Goal: Task Accomplishment & Management: Manage account settings

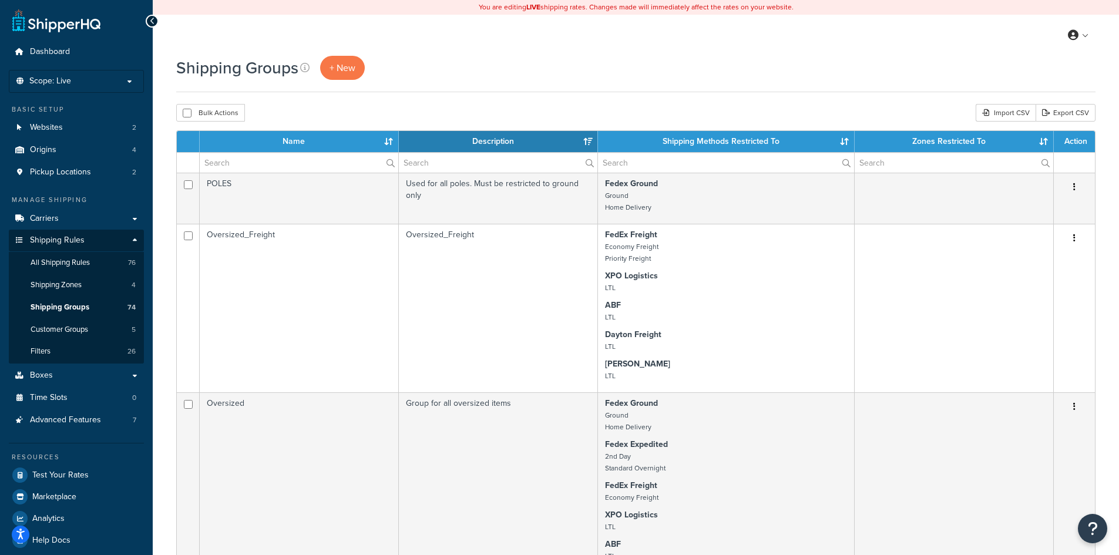
select select "15"
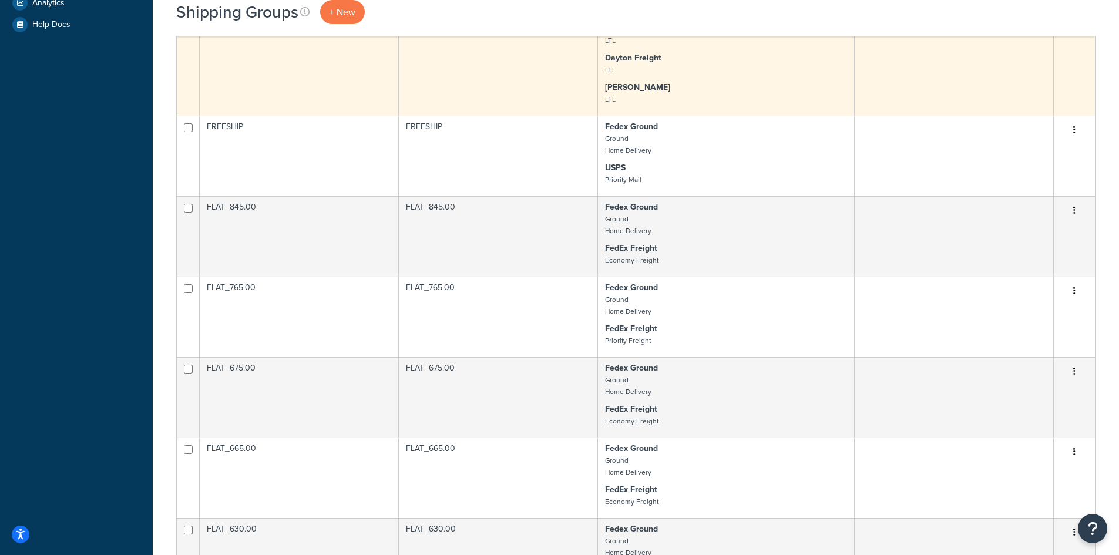
scroll to position [411, 0]
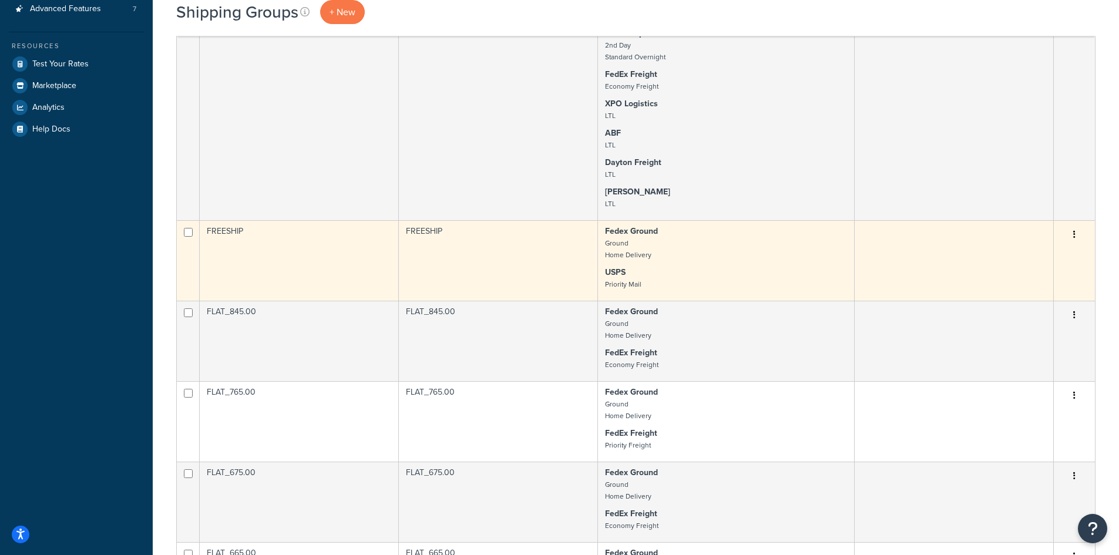
click at [1067, 234] on button "button" at bounding box center [1074, 235] width 16 height 19
click at [1043, 256] on link "Edit" at bounding box center [1026, 259] width 93 height 24
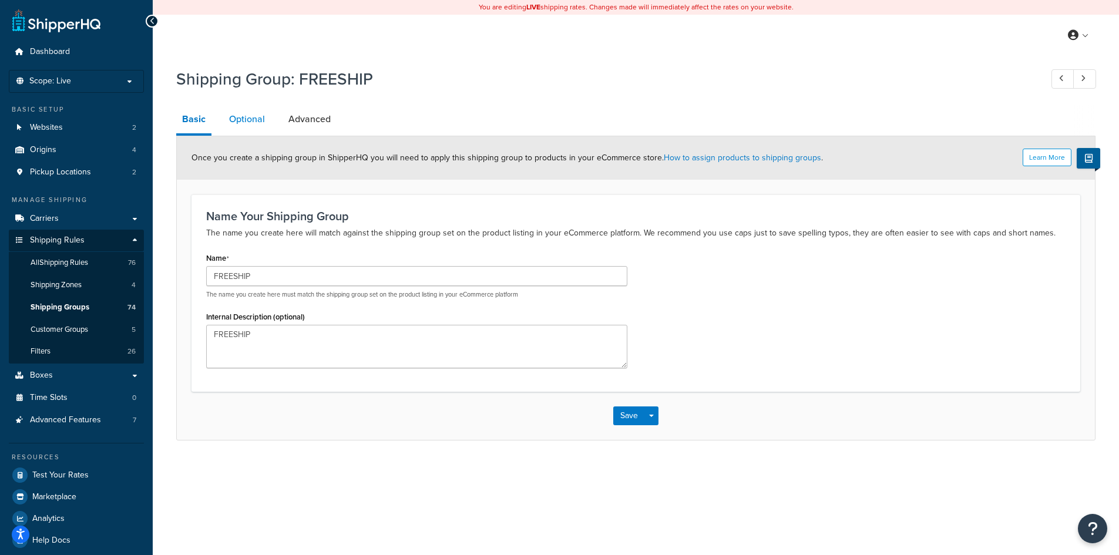
click at [253, 124] on link "Optional" at bounding box center [247, 119] width 48 height 28
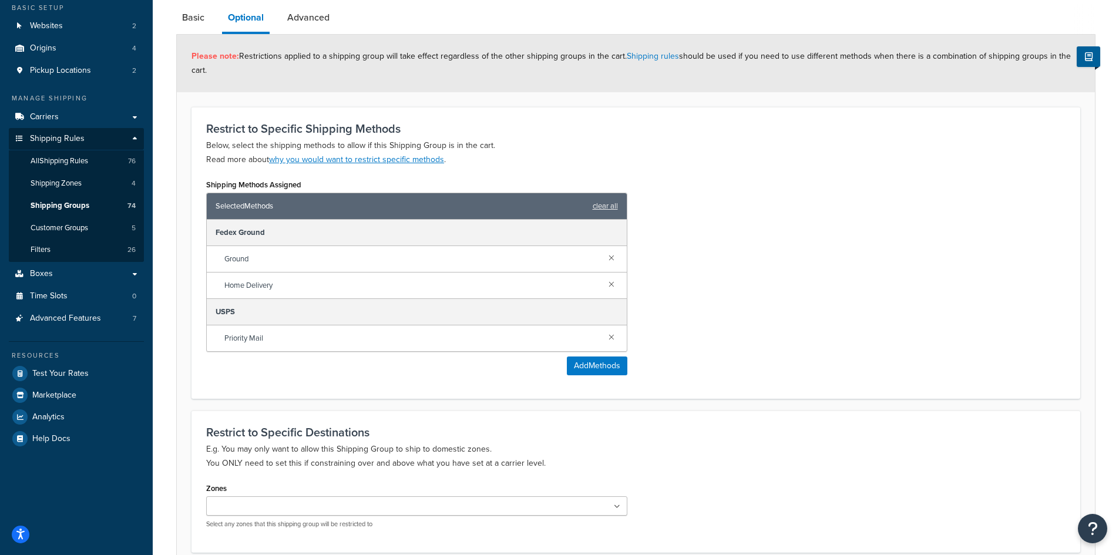
scroll to position [59, 0]
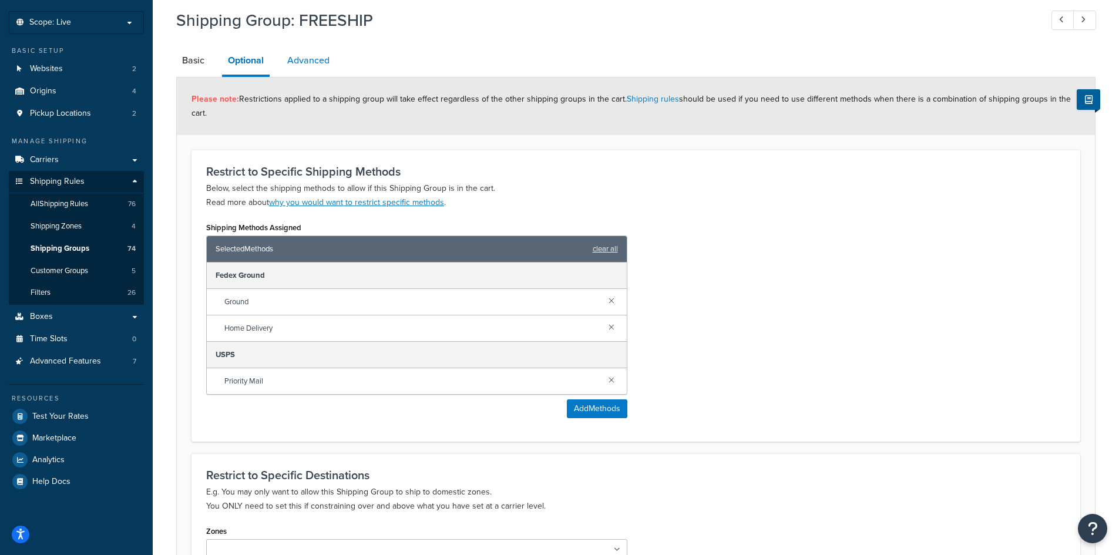
click at [329, 62] on link "Advanced" at bounding box center [308, 60] width 54 height 28
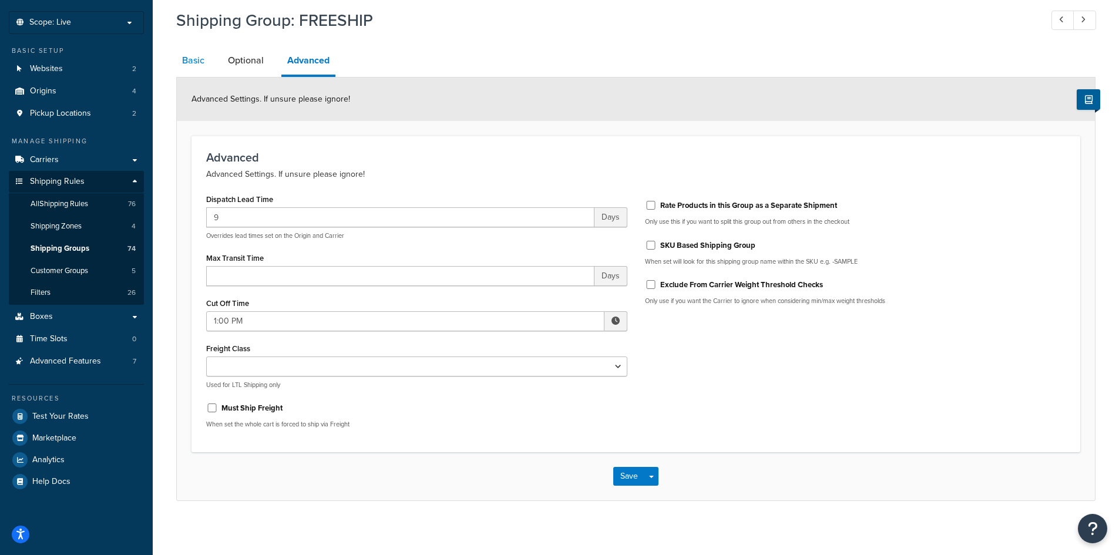
click at [186, 59] on link "Basic" at bounding box center [193, 60] width 34 height 28
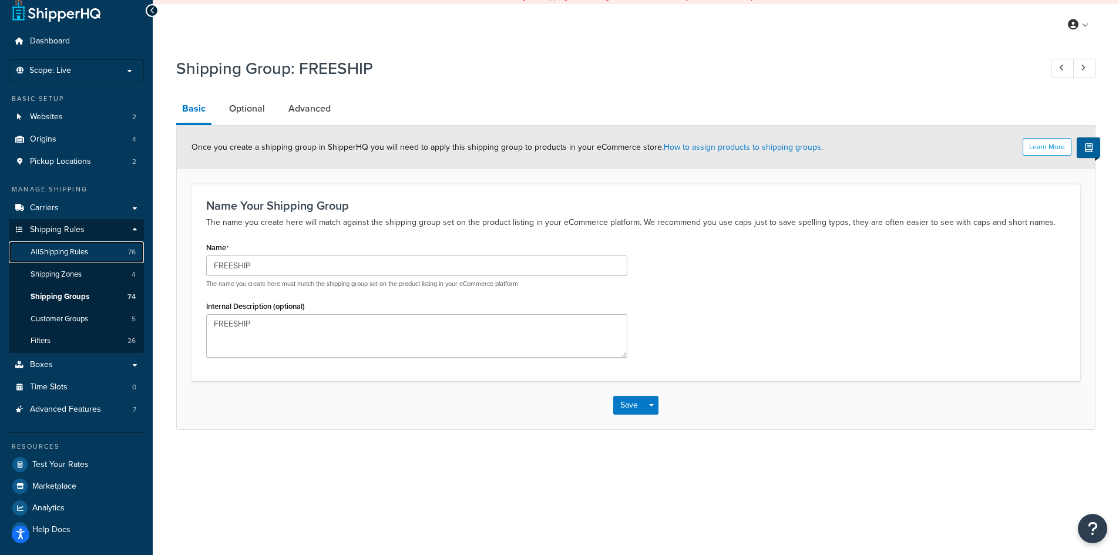
click at [75, 259] on link "All Shipping Rules 76" at bounding box center [76, 252] width 135 height 22
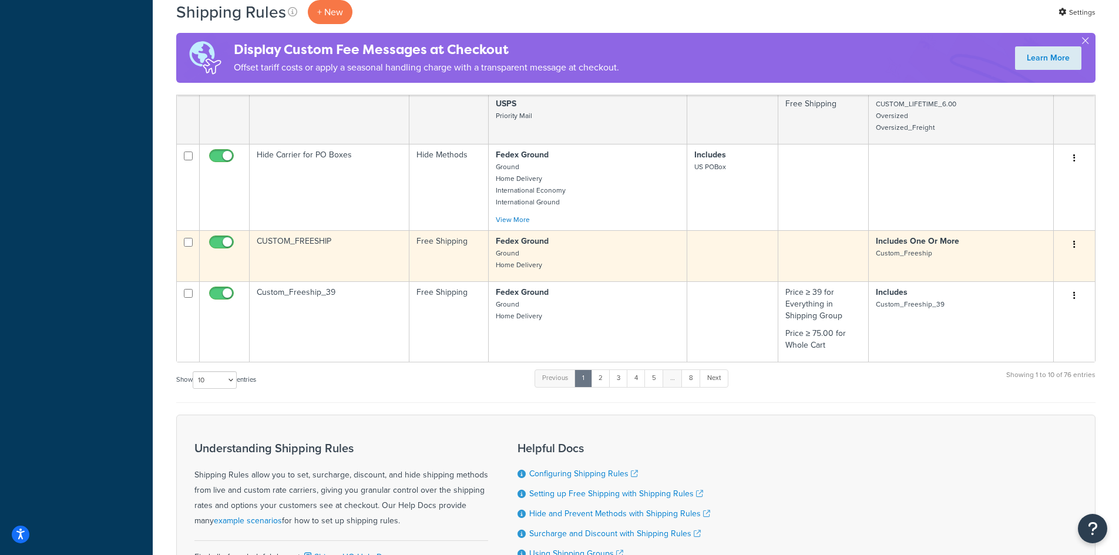
scroll to position [646, 0]
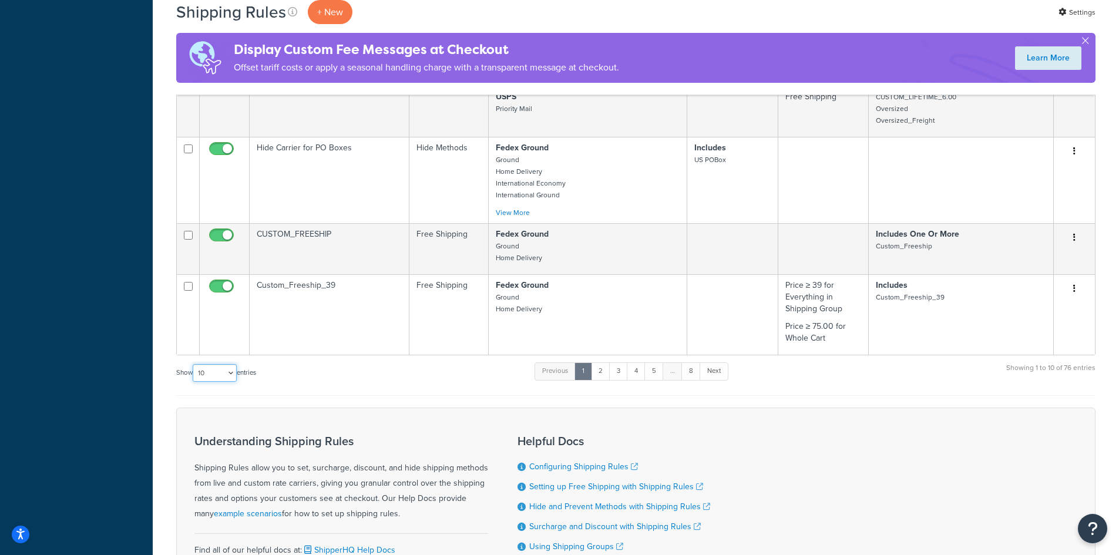
drag, startPoint x: 236, startPoint y: 375, endPoint x: 228, endPoint y: 382, distance: 9.6
click at [236, 376] on select "10 15 25 50 100 1000" at bounding box center [215, 373] width 44 height 18
select select "1000"
click at [194, 365] on select "10 15 25 50 100 1000" at bounding box center [215, 373] width 44 height 18
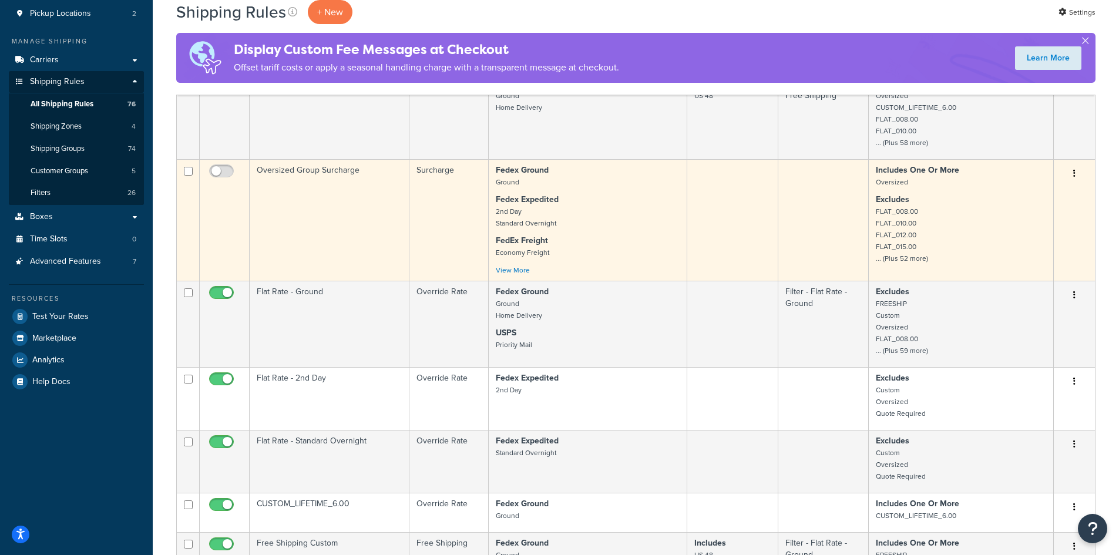
scroll to position [59, 0]
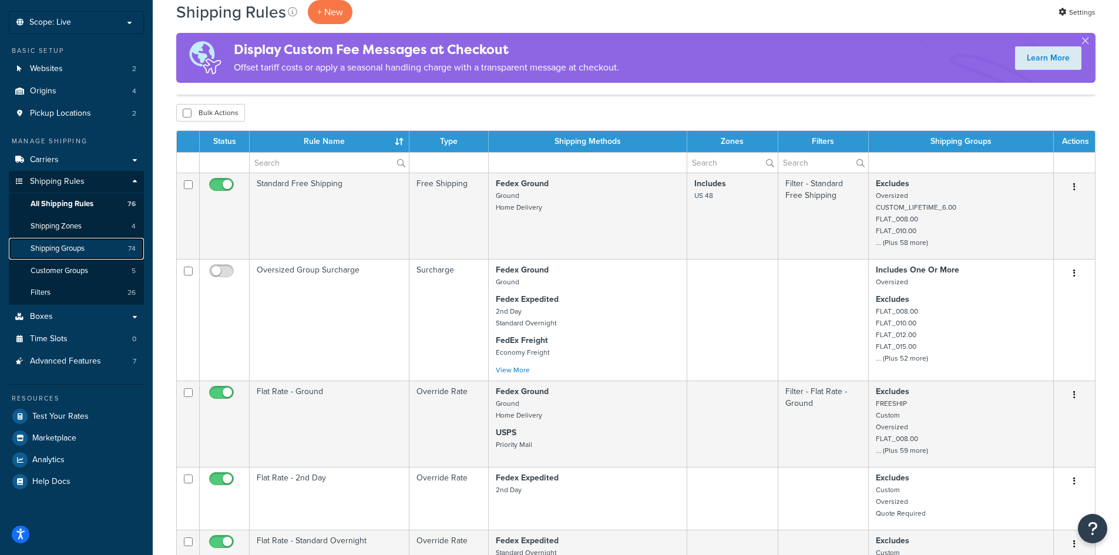
click at [49, 244] on span "Shipping Groups" at bounding box center [58, 249] width 54 height 10
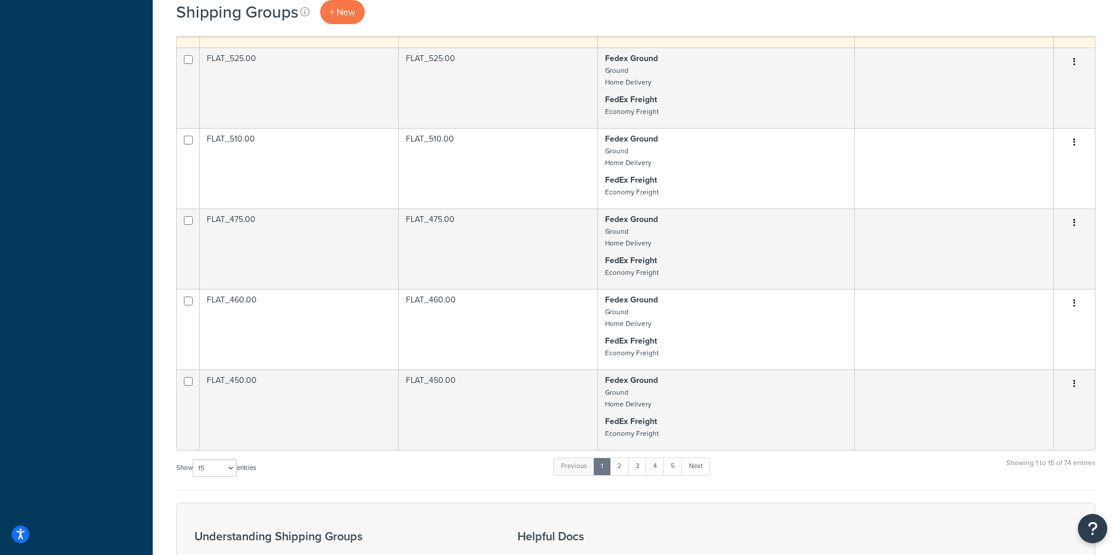
scroll to position [1233, 0]
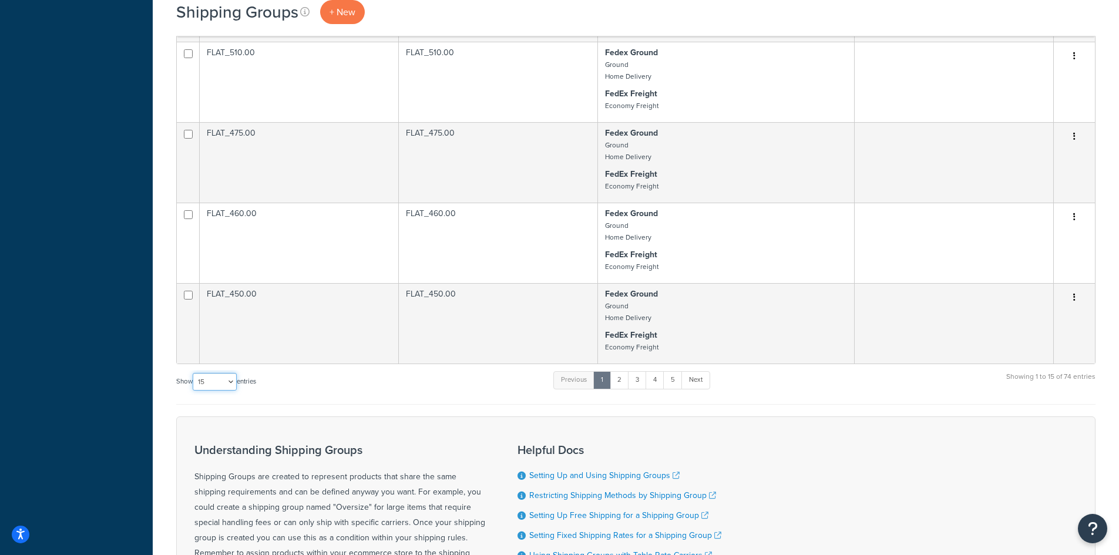
click at [237, 381] on select "10 15 25 50 100" at bounding box center [215, 382] width 44 height 18
select select "100"
click at [194, 391] on select "10 15 25 50 100" at bounding box center [215, 382] width 44 height 18
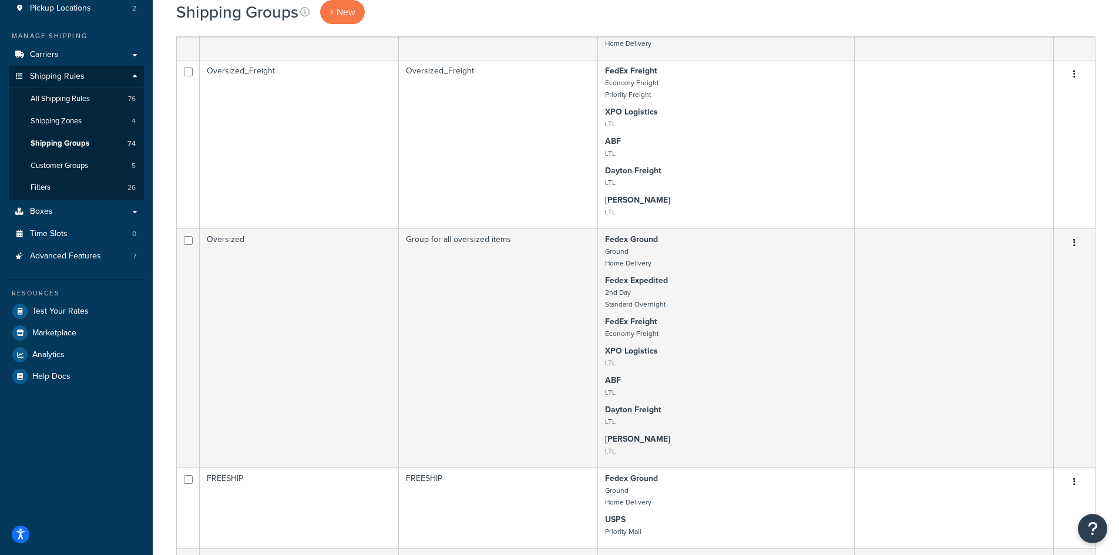
scroll to position [59, 0]
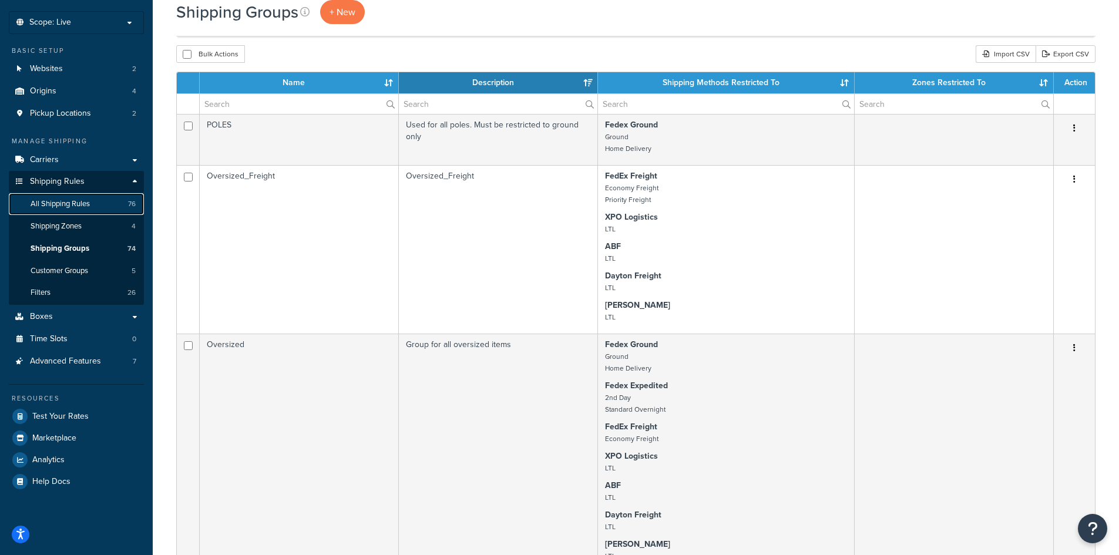
click at [68, 206] on span "All Shipping Rules" at bounding box center [60, 204] width 59 height 10
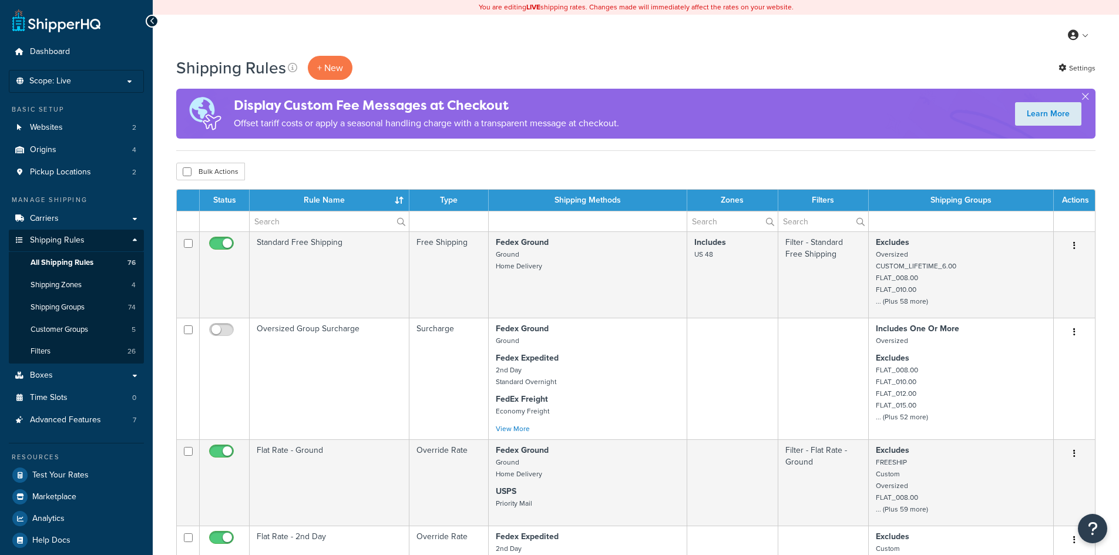
select select "1000"
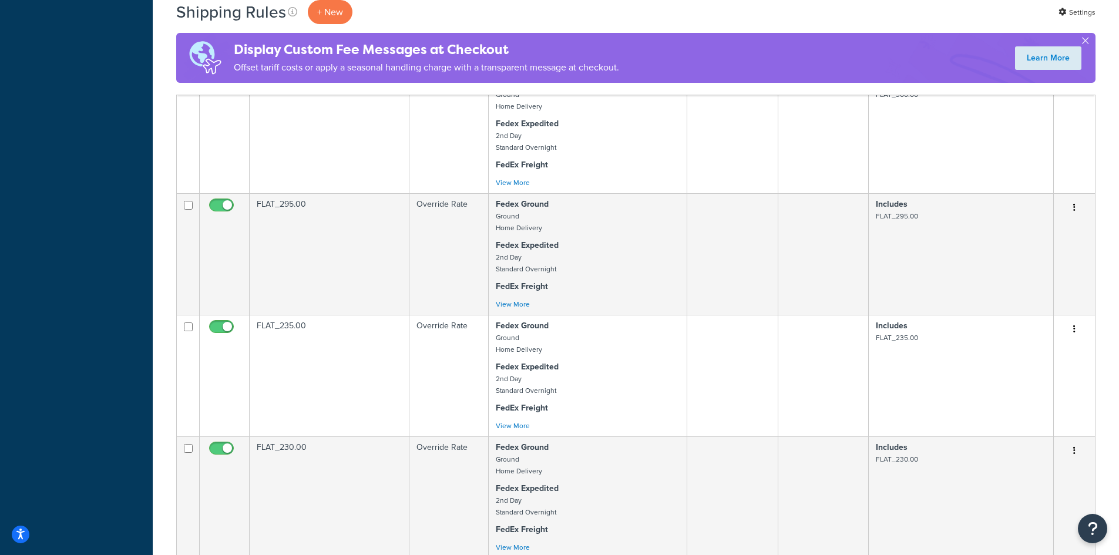
scroll to position [3524, 0]
